Goal: Task Accomplishment & Management: Manage account settings

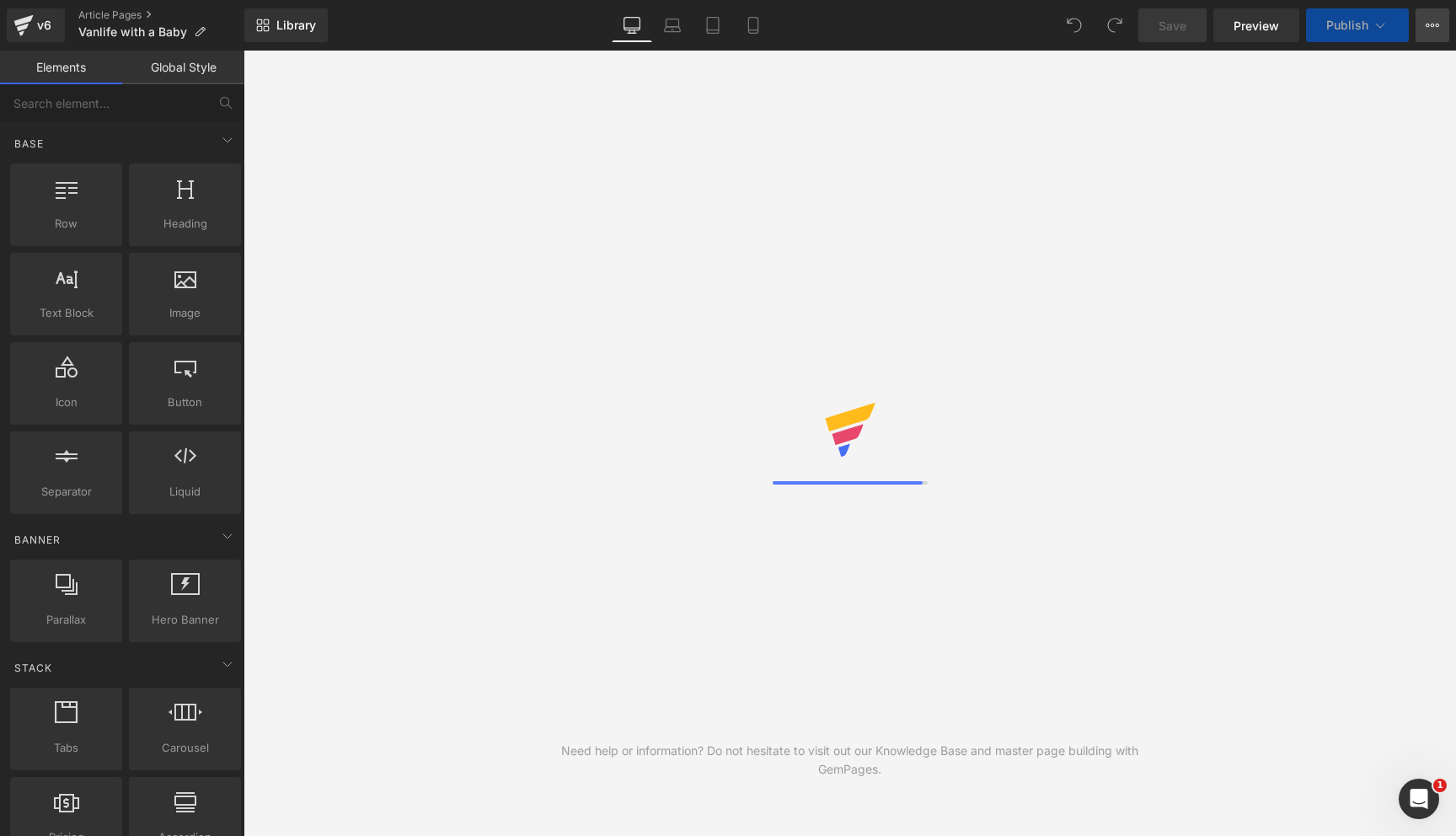
click at [1427, 33] on button "View Live Page View with current Template Save Template to Library Schedule Pub…" at bounding box center [1432, 25] width 33 height 33
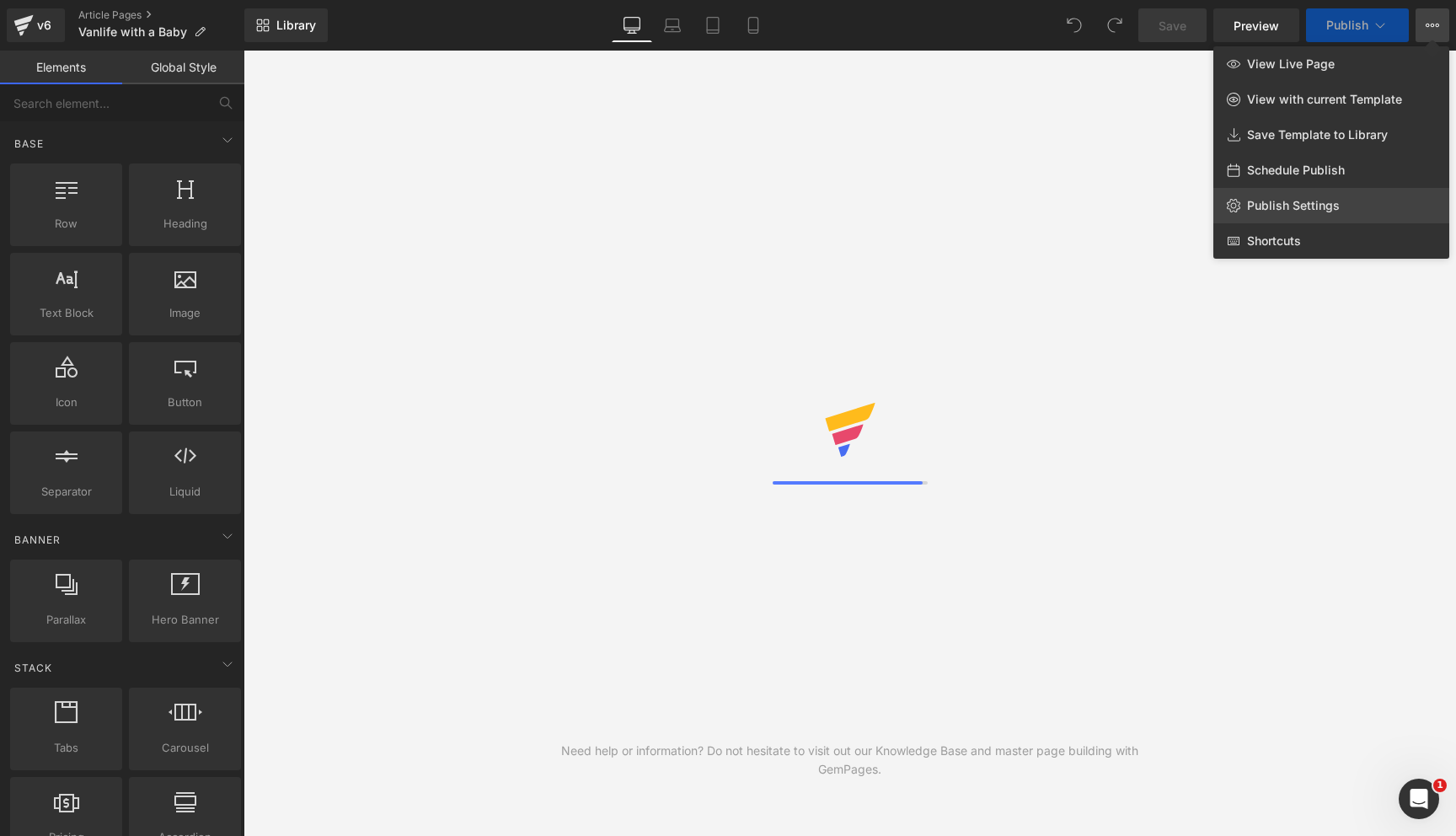
click at [1298, 214] on link "Publish Settings" at bounding box center [1331, 205] width 236 height 35
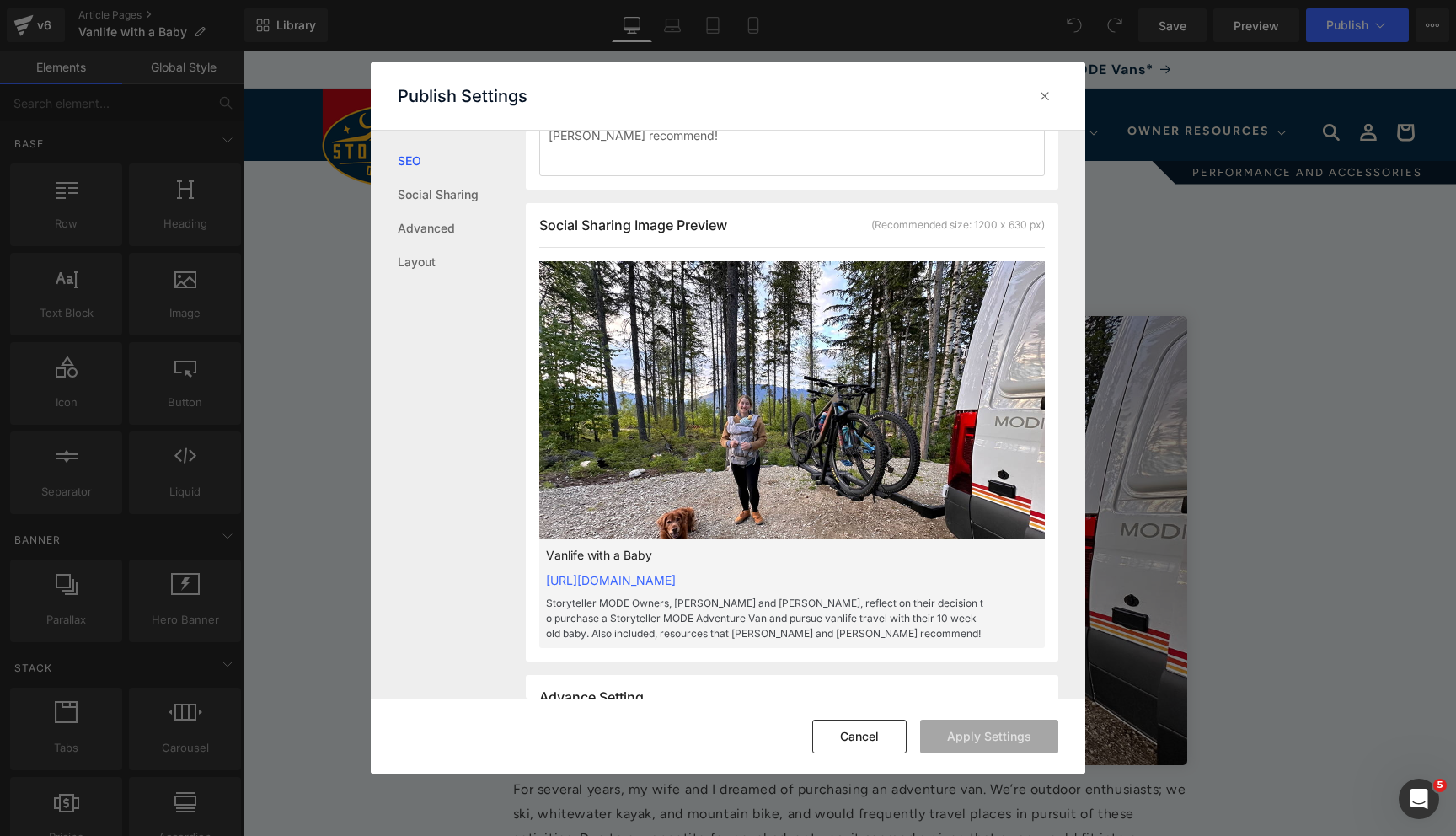
scroll to position [412, 0]
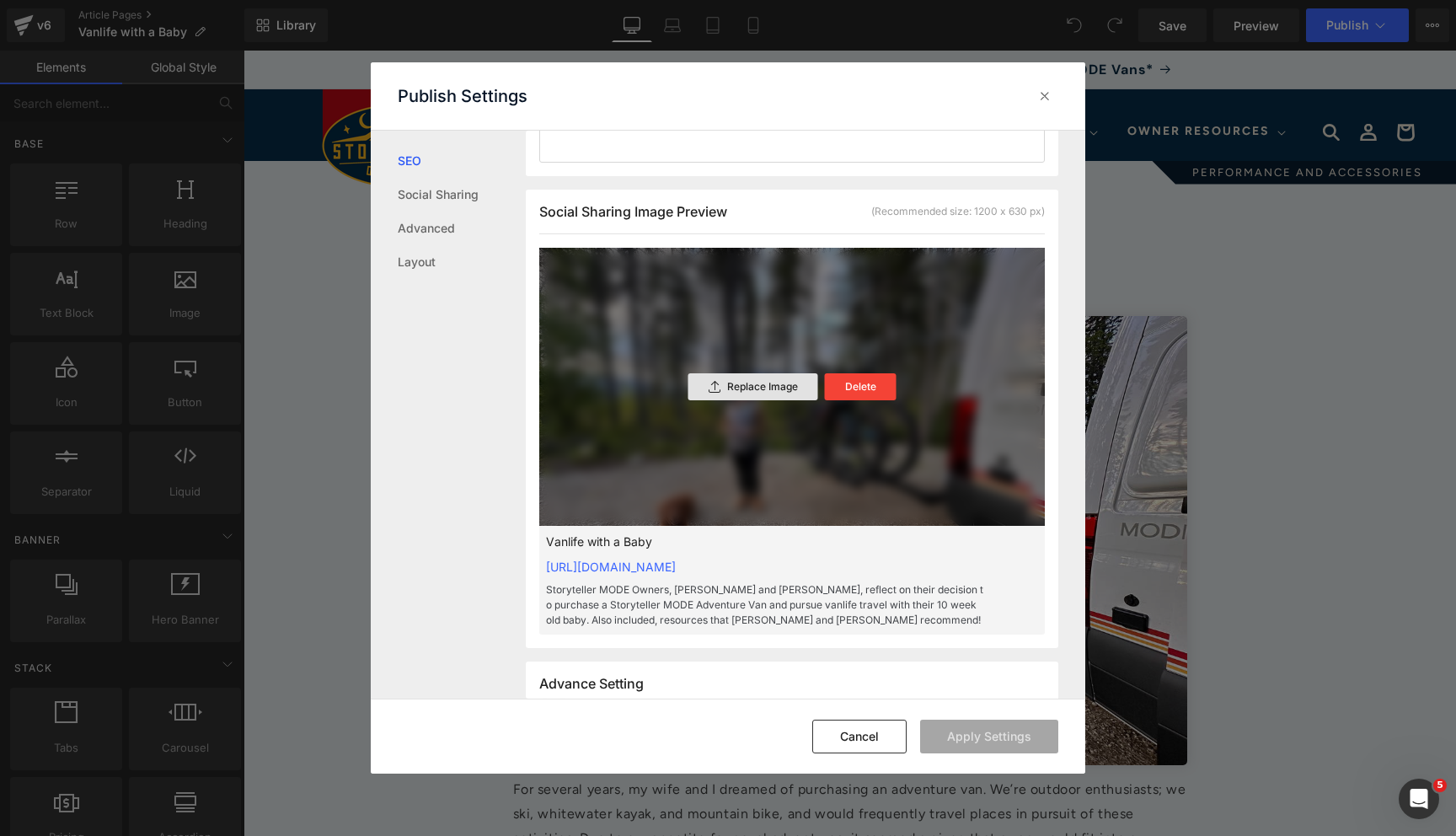
click at [746, 386] on p "Replace Image" at bounding box center [763, 387] width 71 height 12
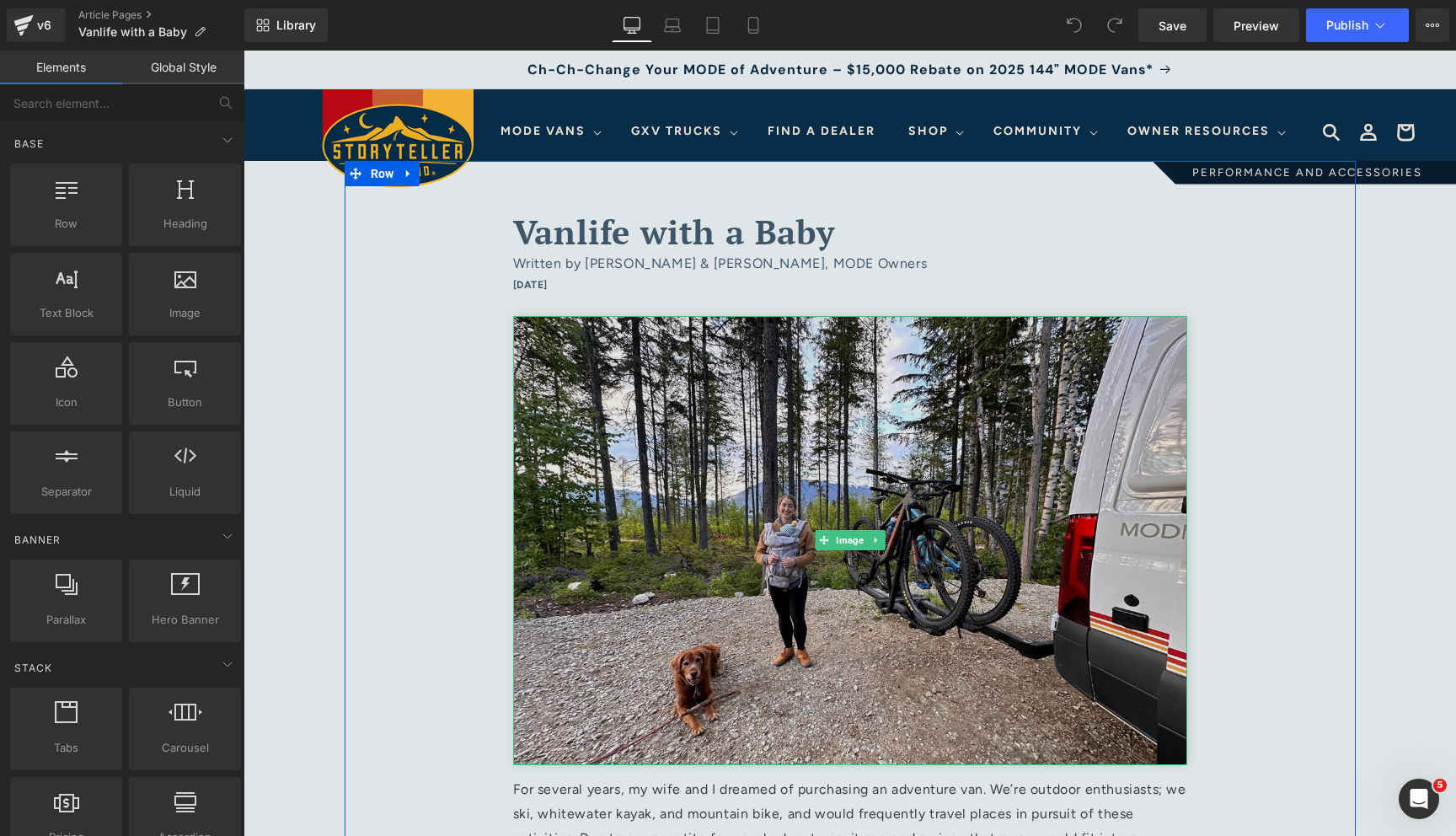
scroll to position [21, 0]
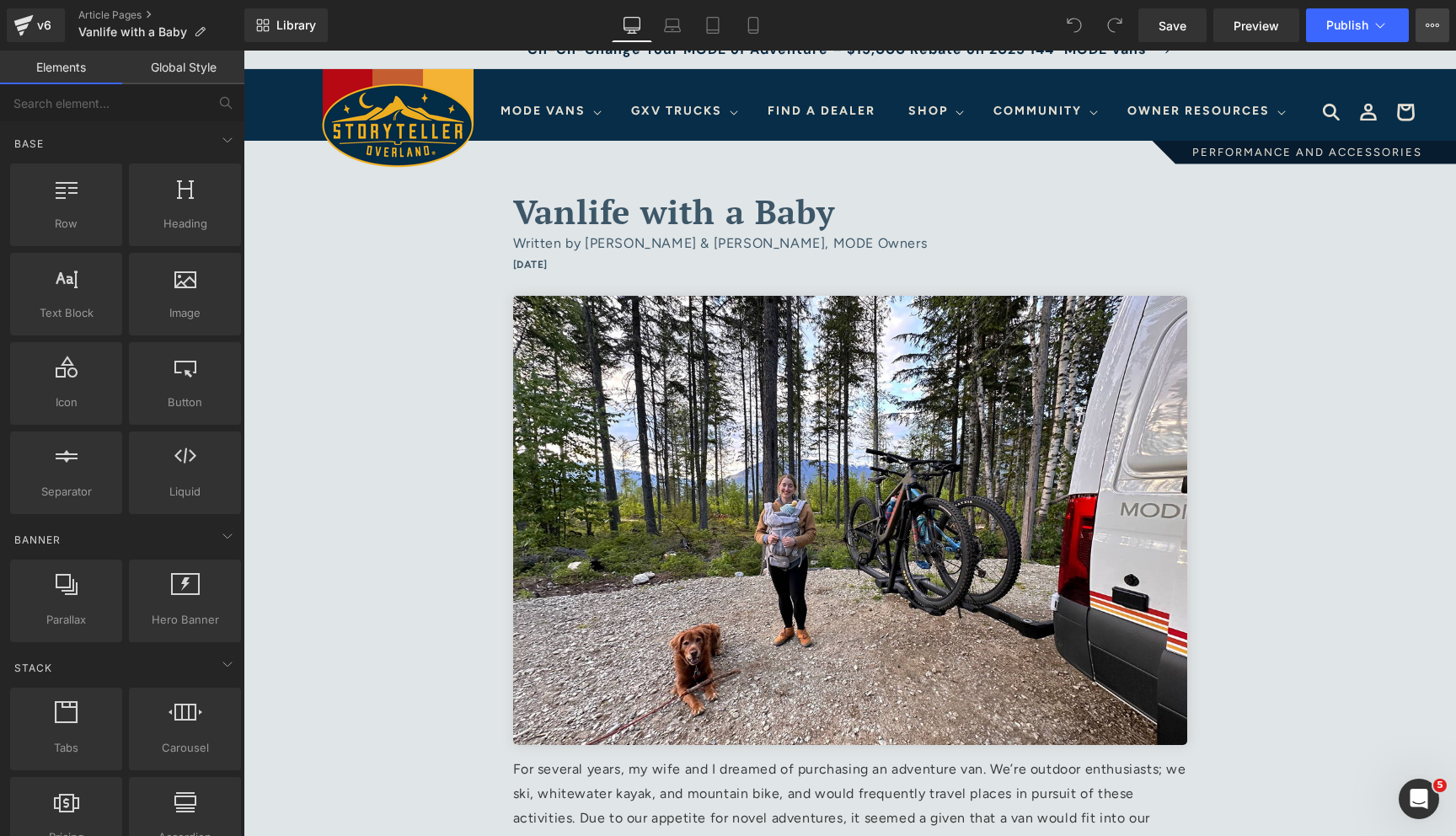
click at [1429, 28] on icon at bounding box center [1433, 26] width 14 height 14
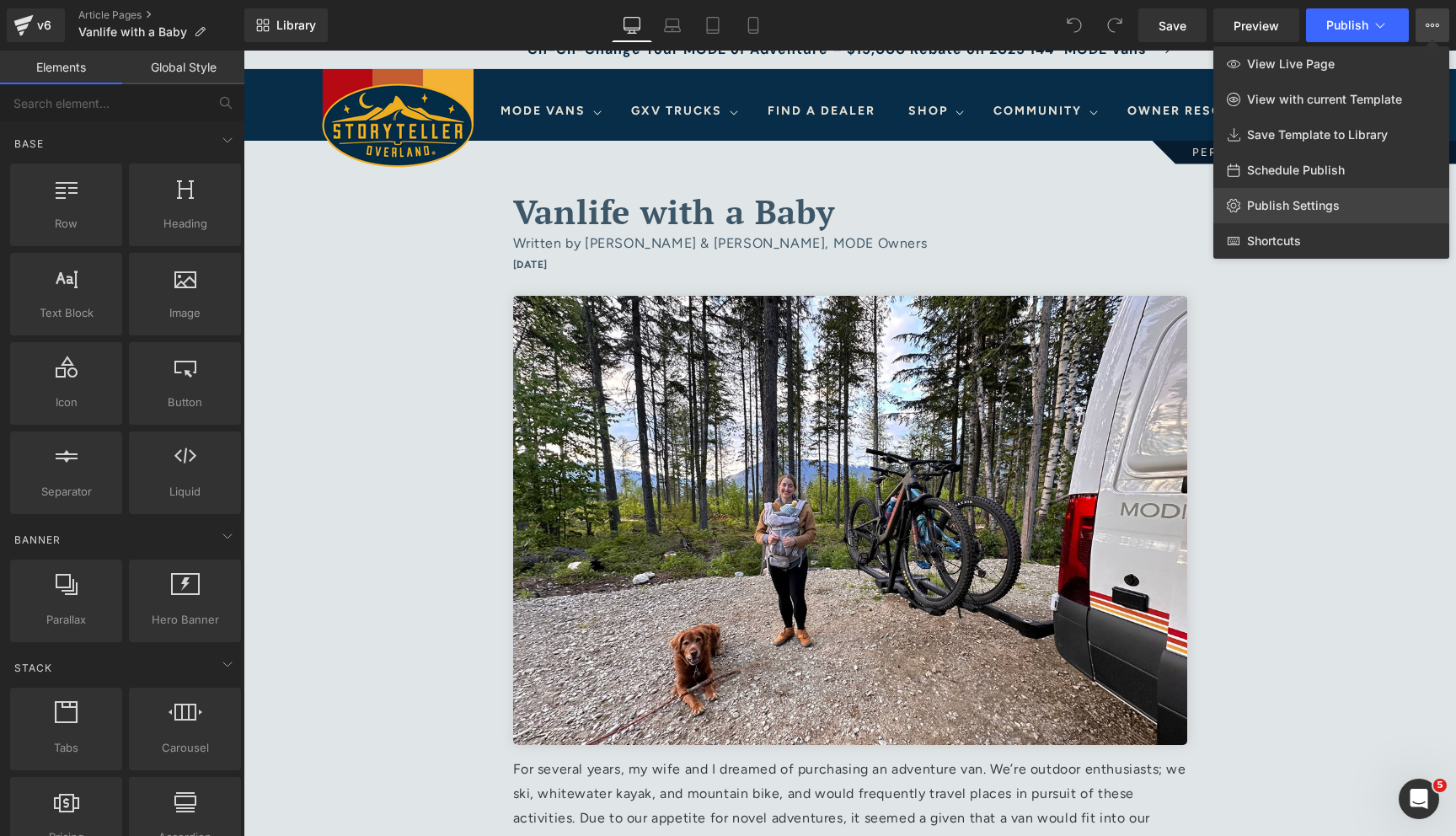
click at [1316, 212] on span "Publish Settings" at bounding box center [1294, 206] width 93 height 15
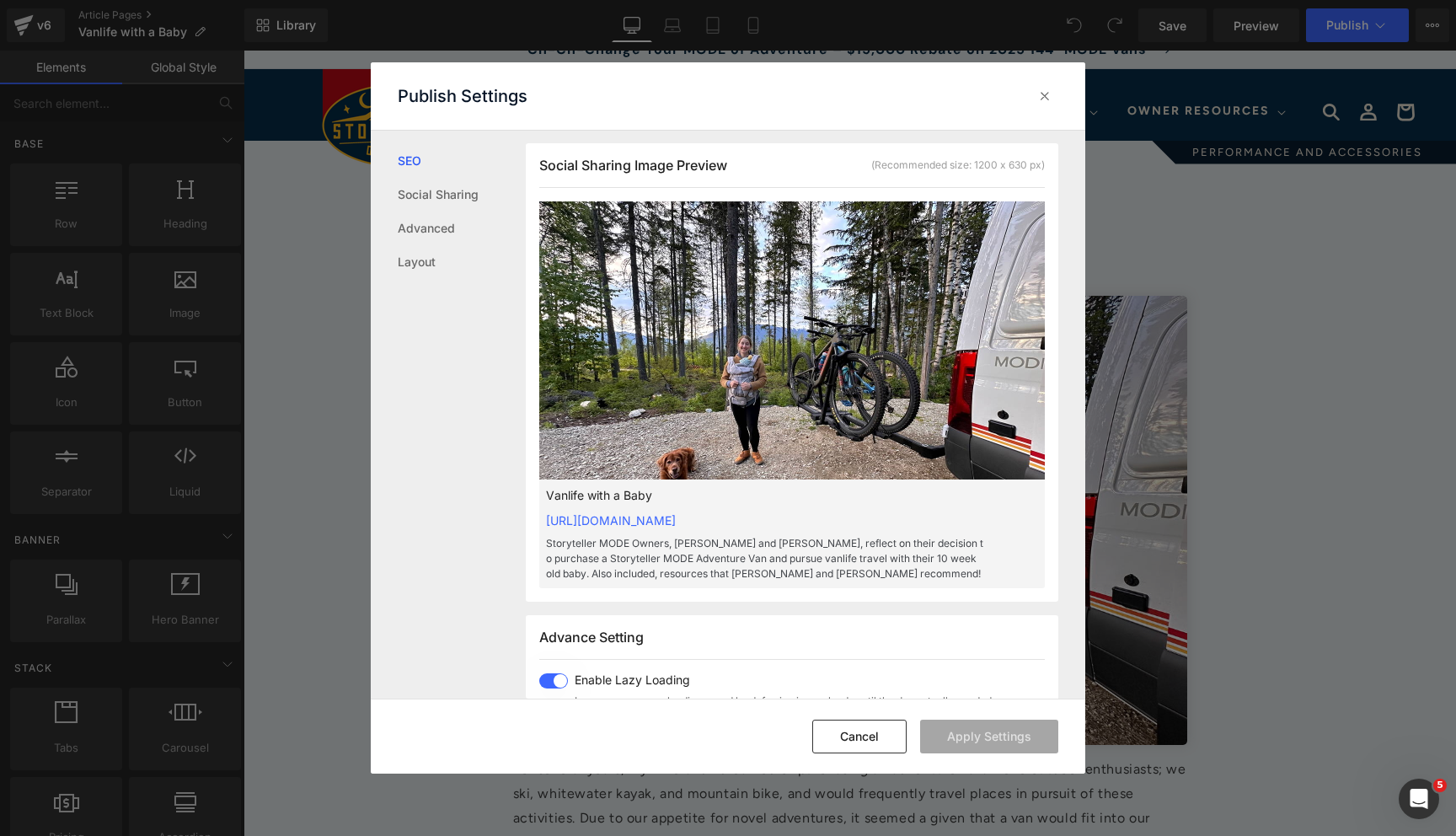
scroll to position [469, 0]
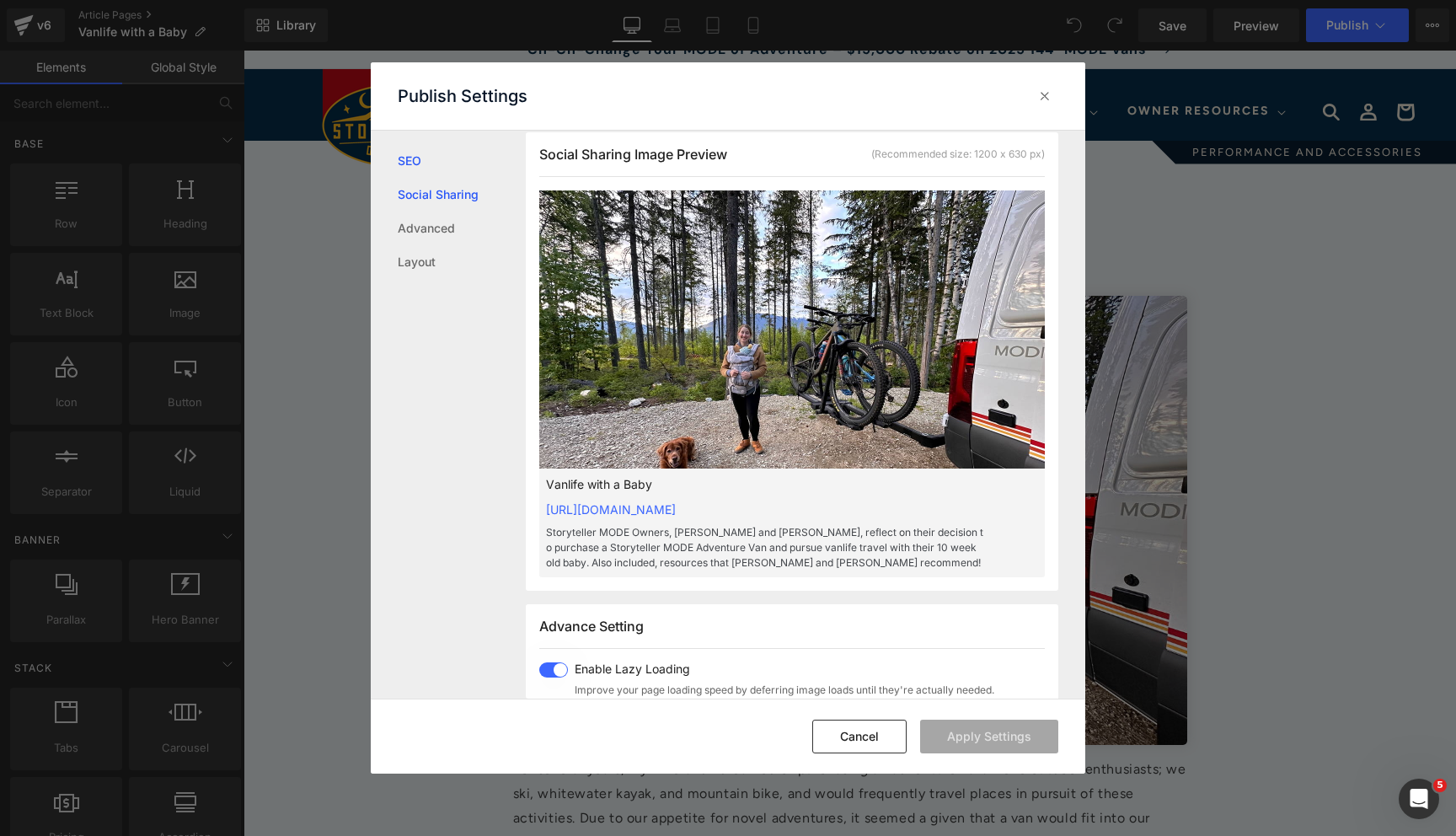
click at [419, 197] on link "Social Sharing" at bounding box center [462, 194] width 128 height 33
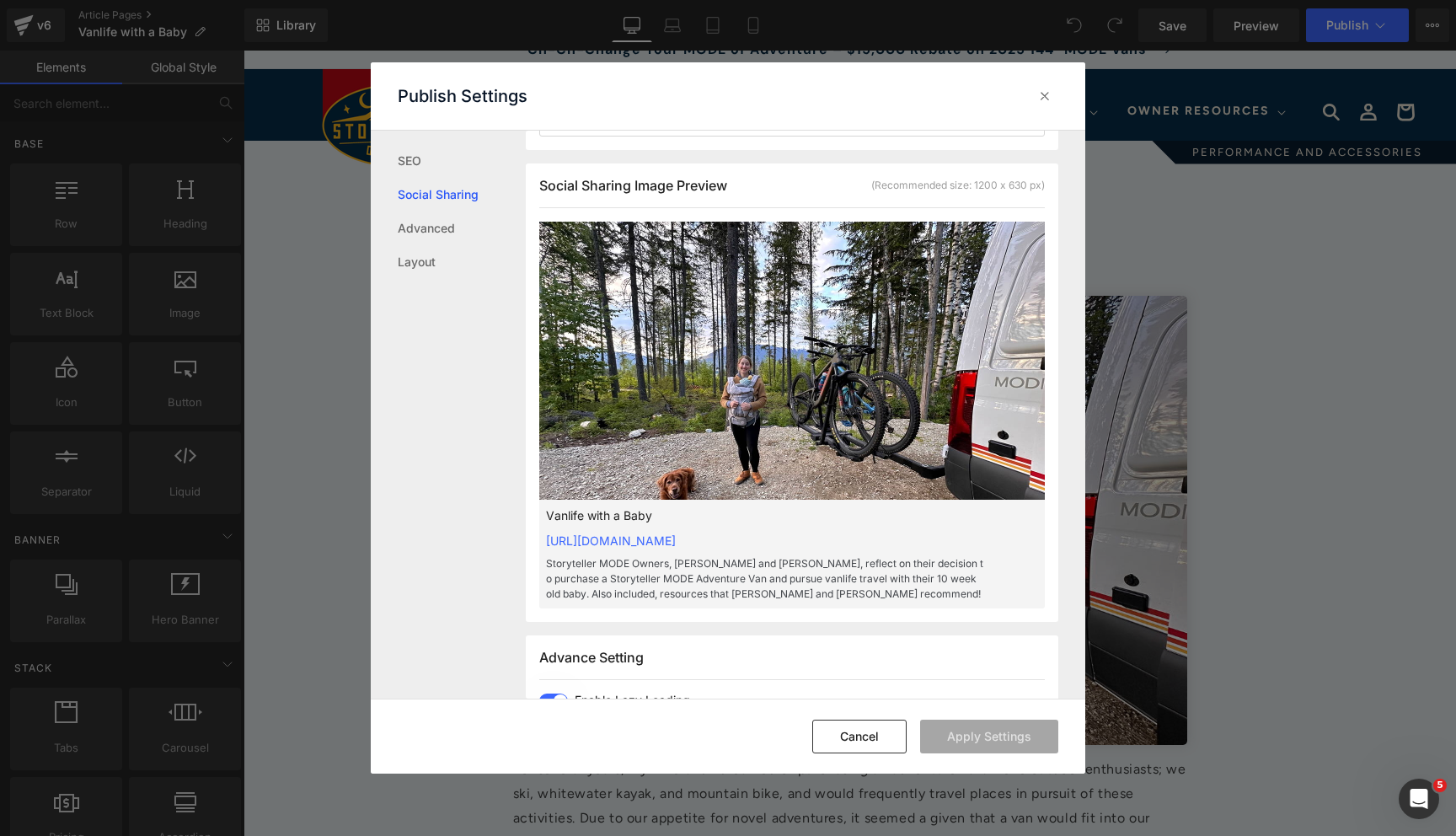
scroll to position [422, 0]
